Goal: Task Accomplishment & Management: Complete application form

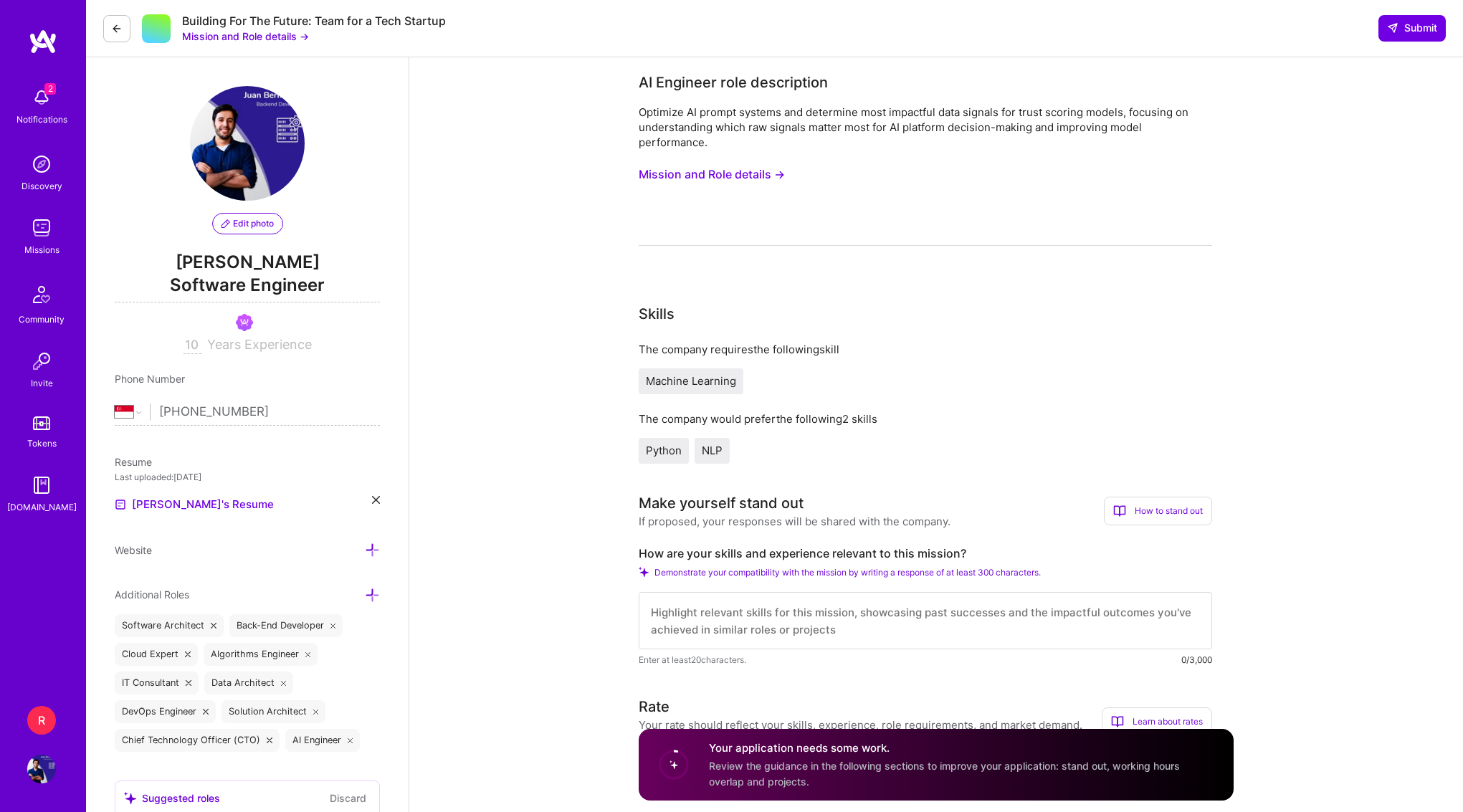
select select "SG"
click at [49, 719] on div "R" at bounding box center [41, 720] width 29 height 29
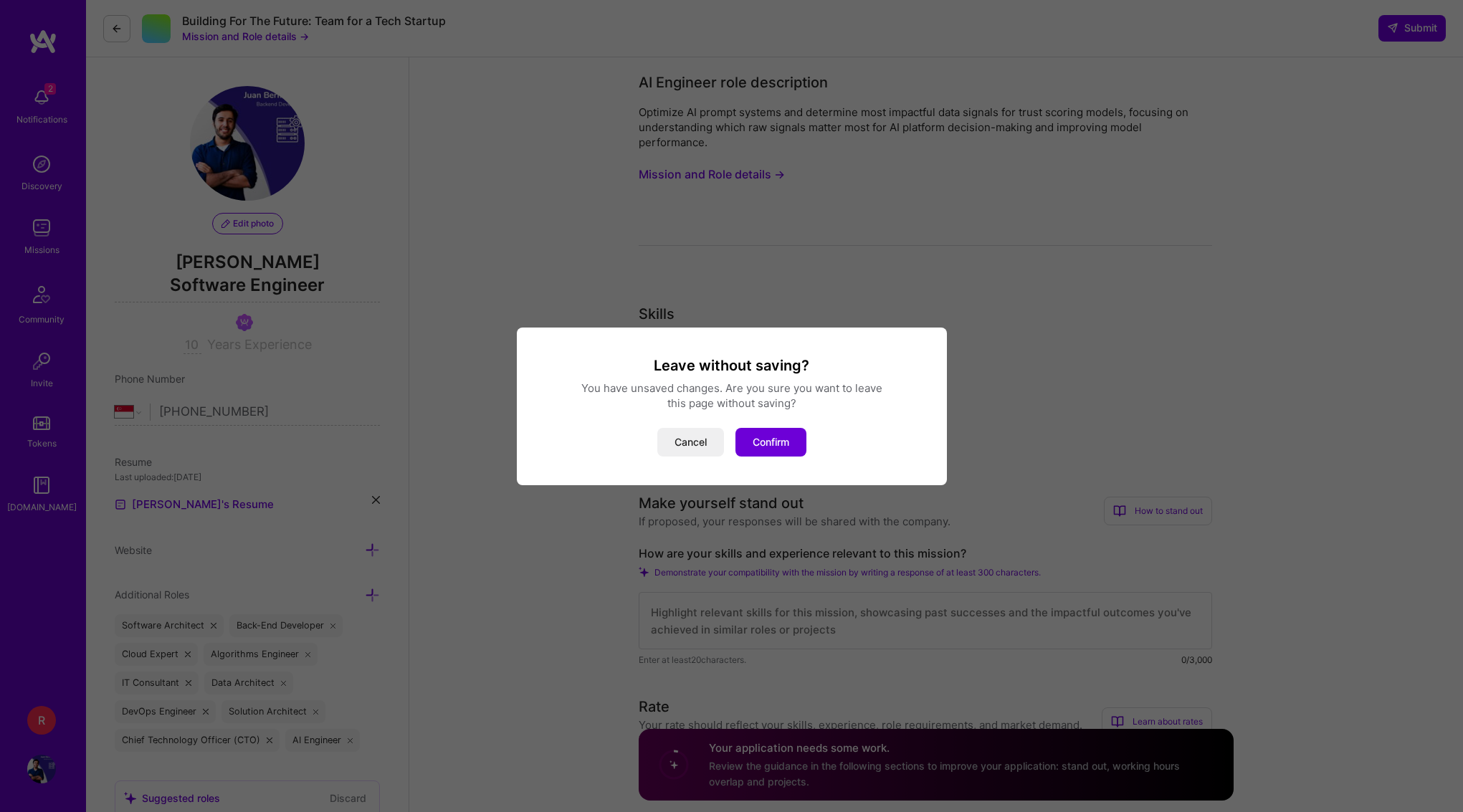
drag, startPoint x: 678, startPoint y: 437, endPoint x: 773, endPoint y: 417, distance: 97.1
click at [791, 429] on div "Cancel Confirm" at bounding box center [732, 442] width 396 height 29
click at [762, 449] on button "Confirm" at bounding box center [771, 442] width 71 height 29
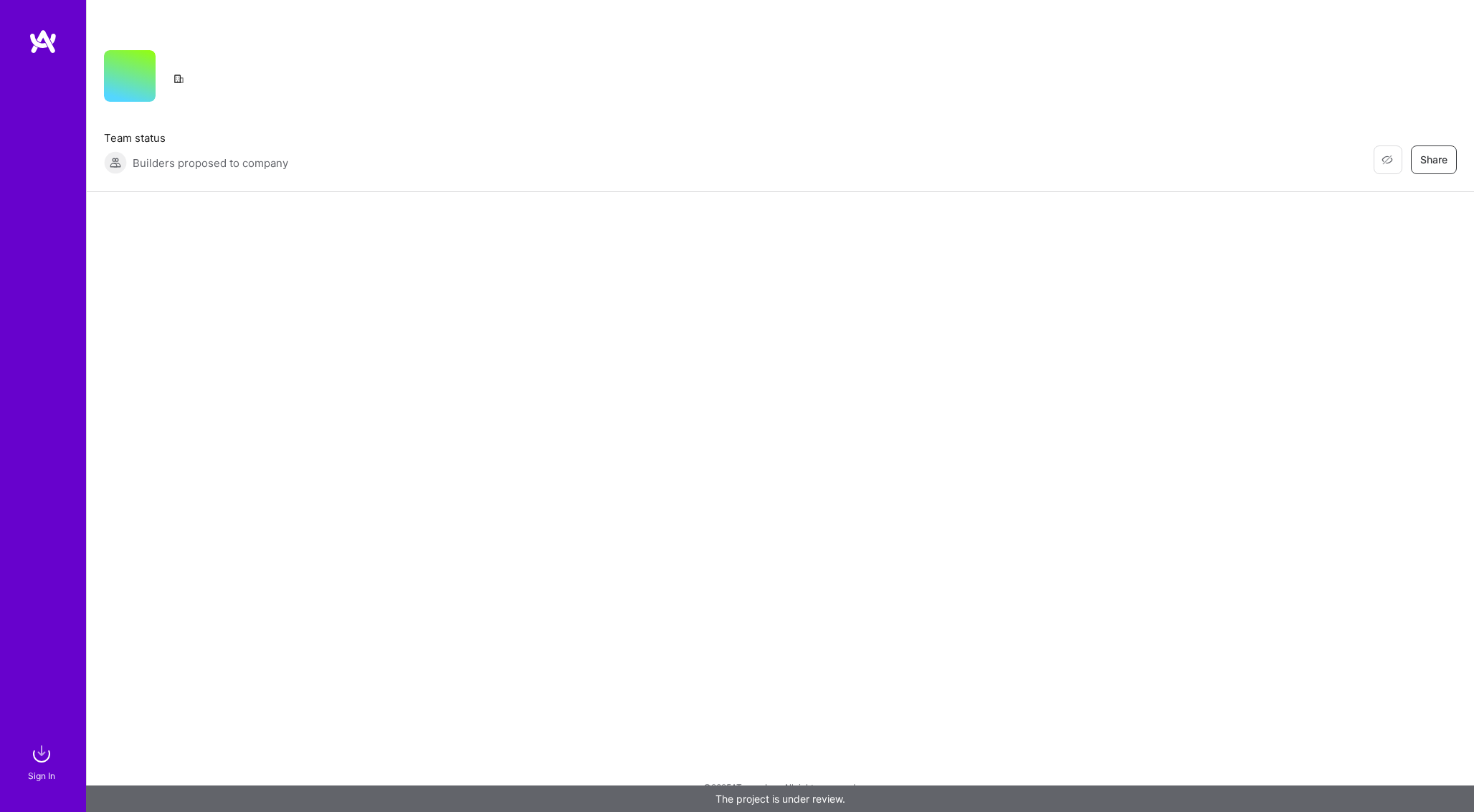
click at [56, 42] on img at bounding box center [43, 41] width 29 height 26
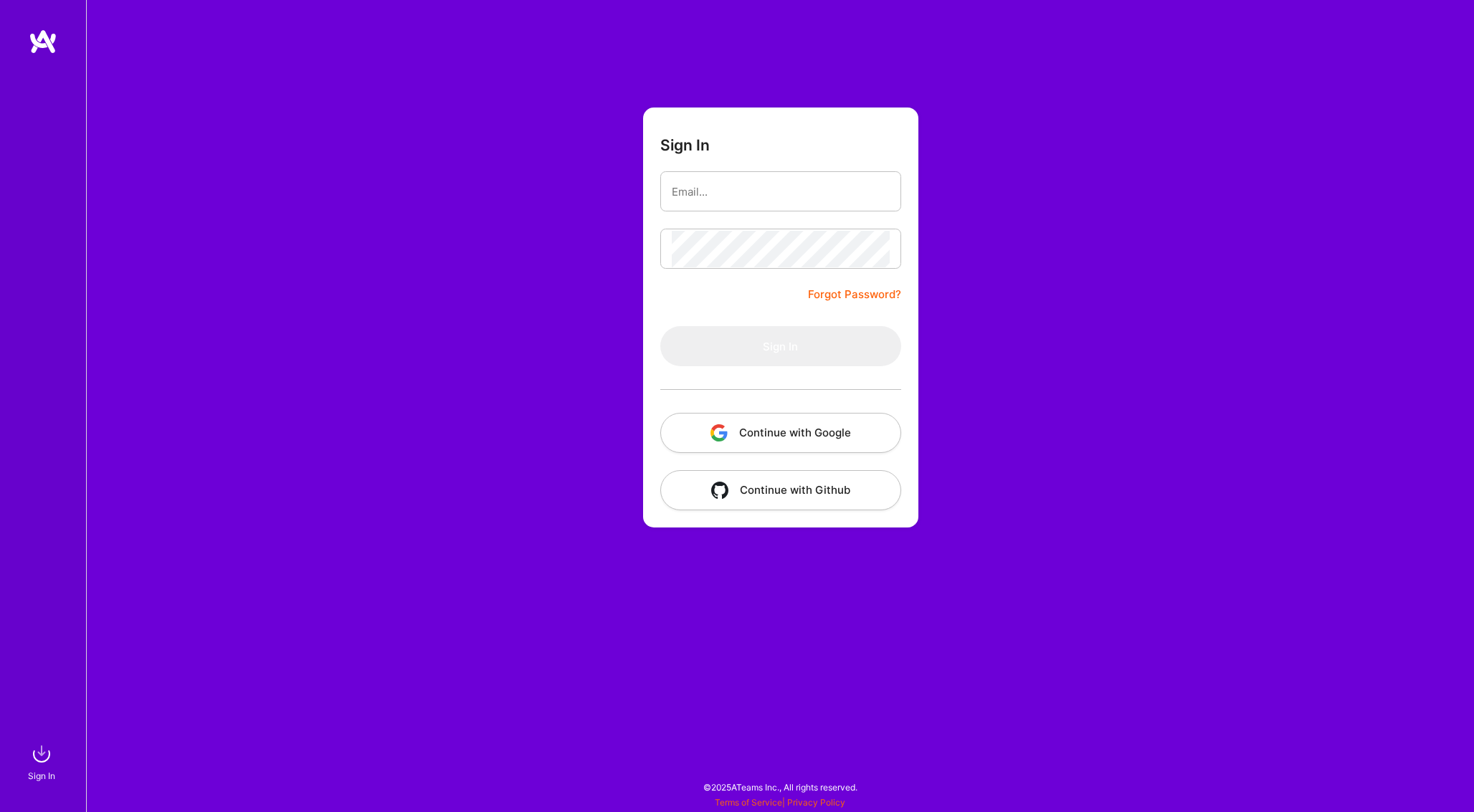
click at [759, 423] on button "Continue with Google" at bounding box center [780, 433] width 241 height 40
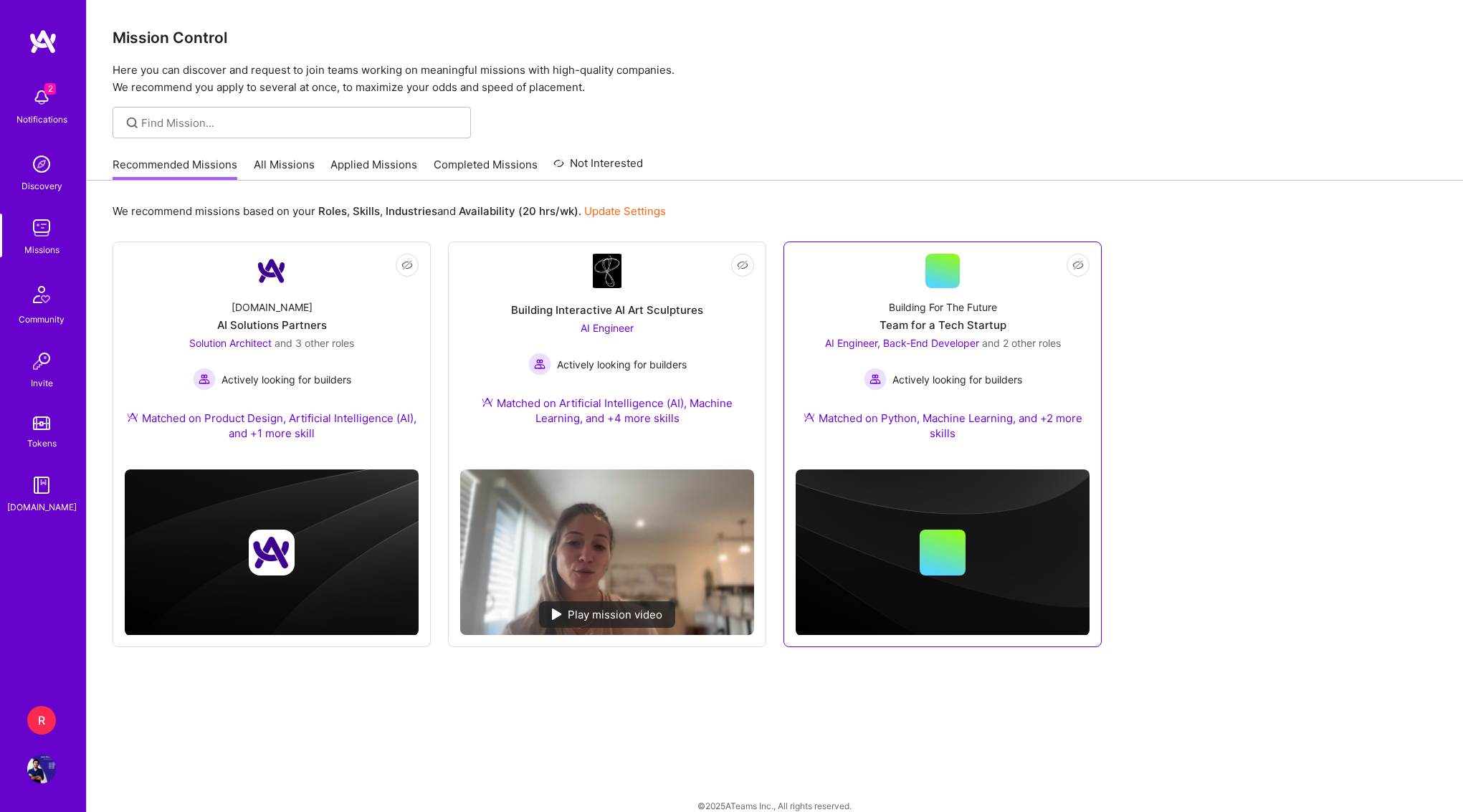
click at [951, 298] on div "Building For The Future Team for a Tech Startup AI Engineer, Back-End Developer…" at bounding box center [942, 373] width 294 height 170
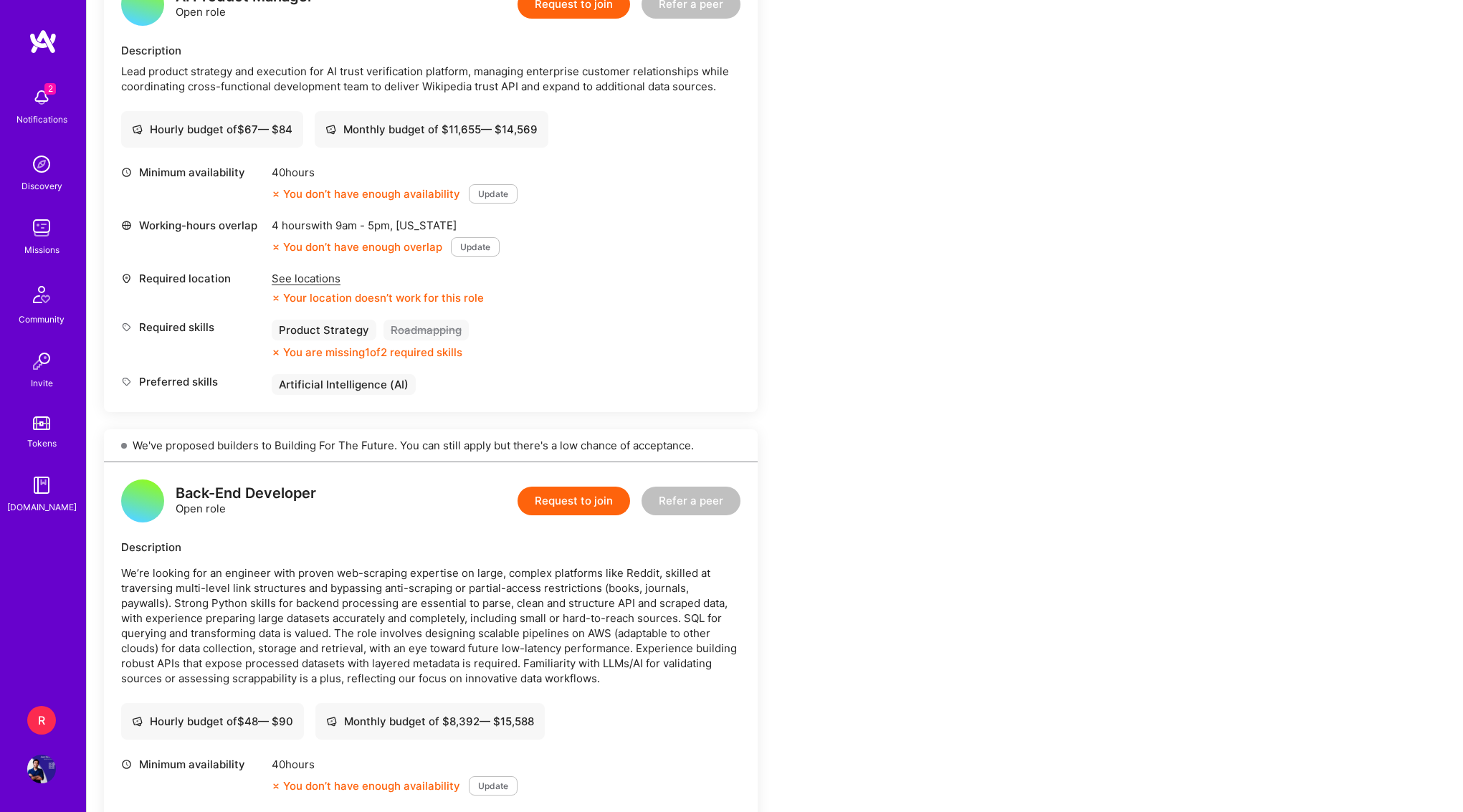
scroll to position [1454, 0]
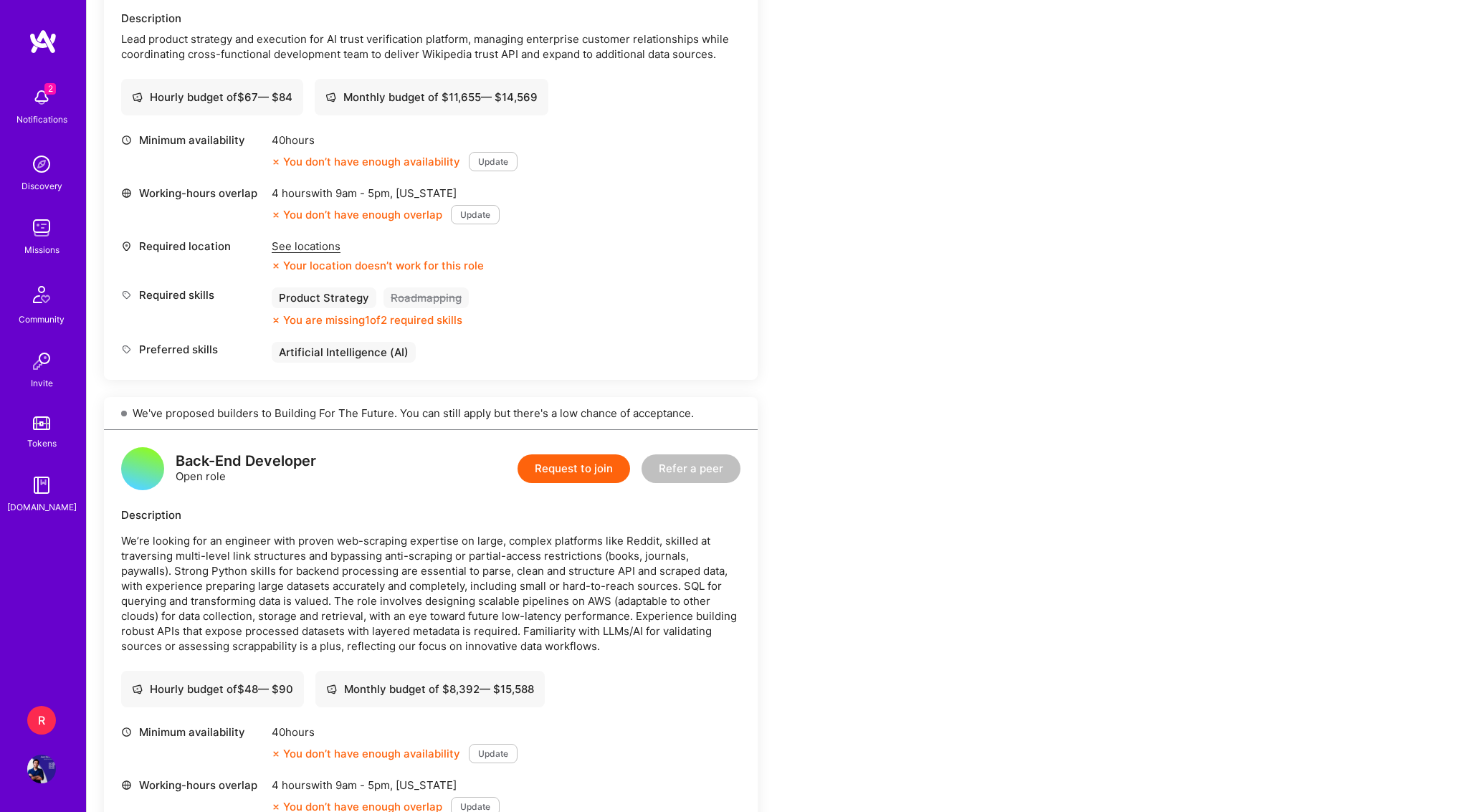
click at [52, 105] on img at bounding box center [41, 98] width 29 height 29
click at [535, 151] on div "2 2 Notifications Discovery Missions Community Invite Tokens A.Guide R RNA-Data…" at bounding box center [732, 53] width 1463 height 3015
